Goal: Information Seeking & Learning: Learn about a topic

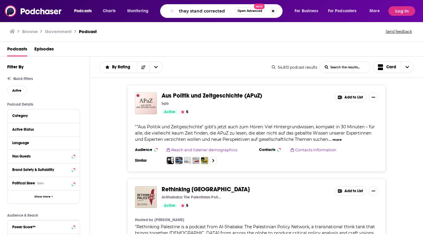
type input "they stand corrected"
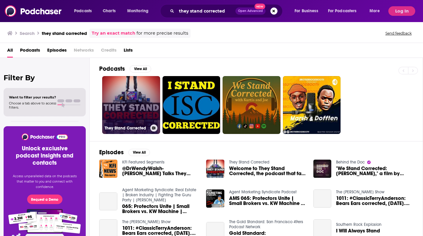
click at [131, 102] on link "They Stand Corrected" at bounding box center [131, 105] width 58 height 58
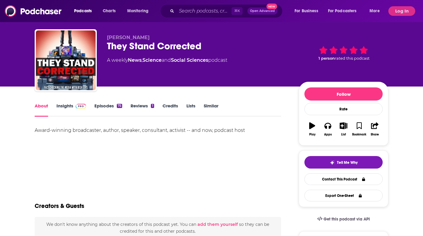
scroll to position [13, 0]
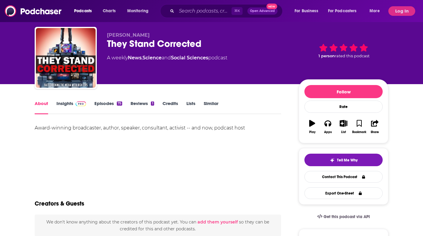
click at [71, 103] on link "Insights" at bounding box center [71, 108] width 30 height 14
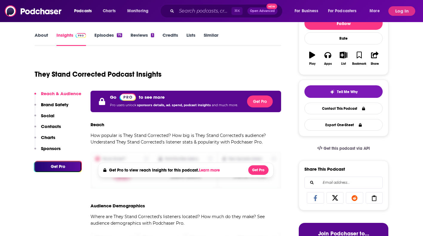
scroll to position [77, 0]
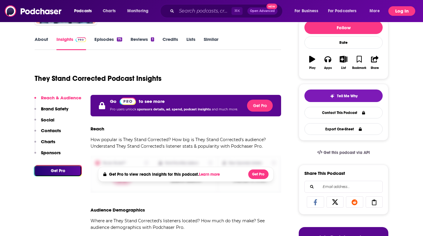
click at [411, 13] on button "Log In" at bounding box center [401, 11] width 27 height 10
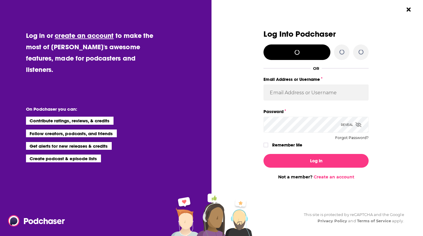
scroll to position [0, 0]
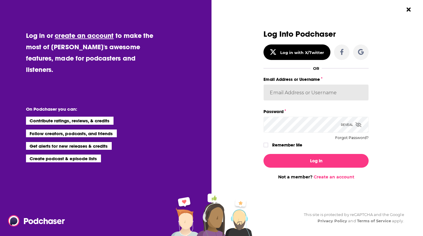
click at [315, 93] on input "Email Address or Username" at bounding box center [316, 93] width 105 height 16
type input "[EMAIL_ADDRESS][DOMAIN_NAME]"
click at [340, 152] on div "Log In Not a member? Create an account" at bounding box center [316, 164] width 105 height 30
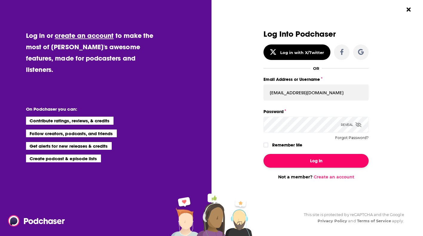
click at [334, 157] on button "Log In" at bounding box center [316, 161] width 105 height 14
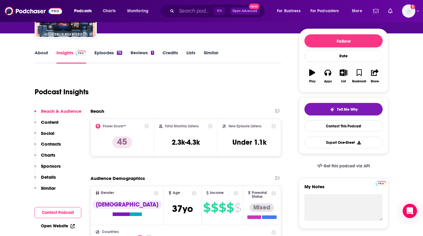
scroll to position [63, 0]
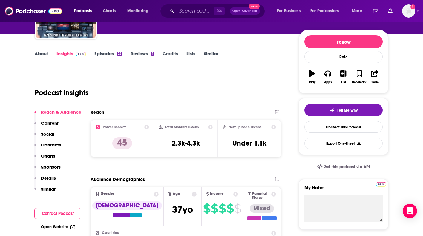
click at [109, 53] on link "Episodes 75" at bounding box center [108, 58] width 28 height 14
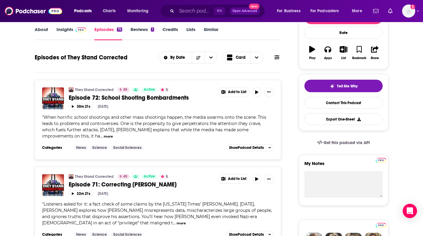
scroll to position [16, 0]
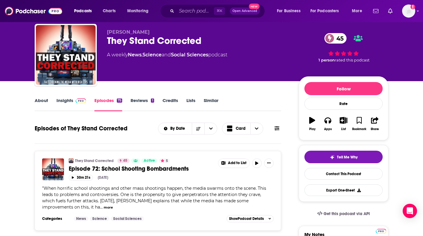
click at [69, 103] on link "Insights" at bounding box center [71, 105] width 30 height 14
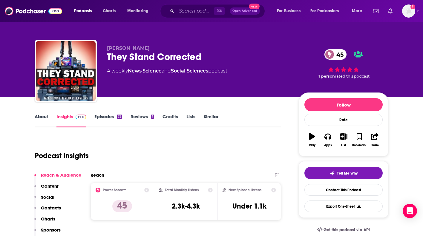
click at [38, 115] on link "About" at bounding box center [41, 121] width 13 height 14
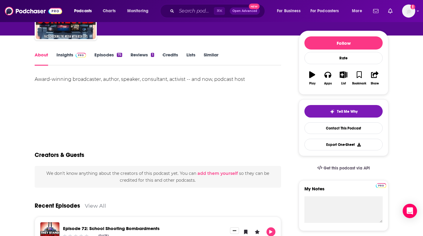
scroll to position [183, 0]
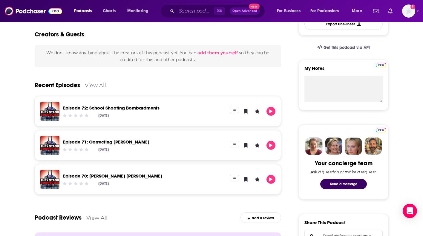
click at [153, 147] on div "[DATE]" at bounding box center [144, 149] width 163 height 4
click at [132, 140] on link "Episode 71: Correcting [PERSON_NAME]" at bounding box center [106, 142] width 86 height 6
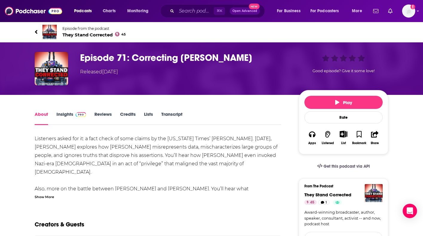
click at [66, 118] on link "Insights" at bounding box center [71, 118] width 30 height 14
